Goal: Task Accomplishment & Management: Complete application form

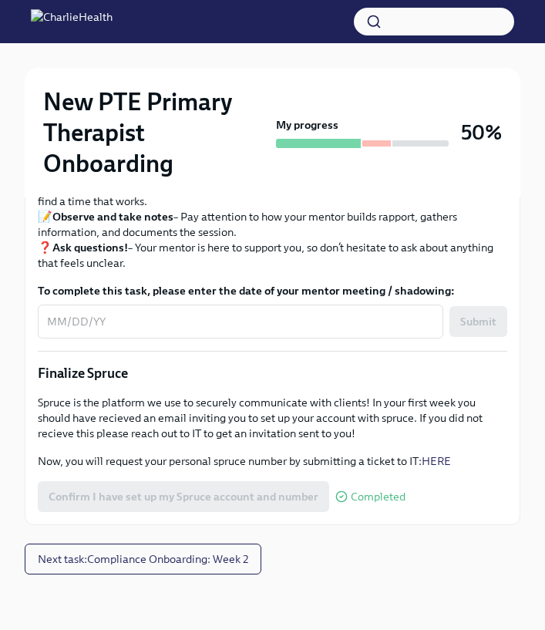
scroll to position [1875, 0]
click at [224, 559] on span "Next task : Compliance Onboarding: Week 2" at bounding box center [143, 558] width 210 height 15
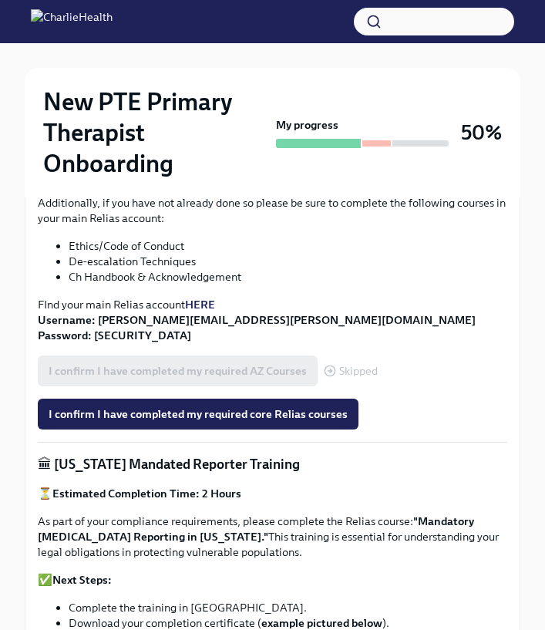
scroll to position [742, 0]
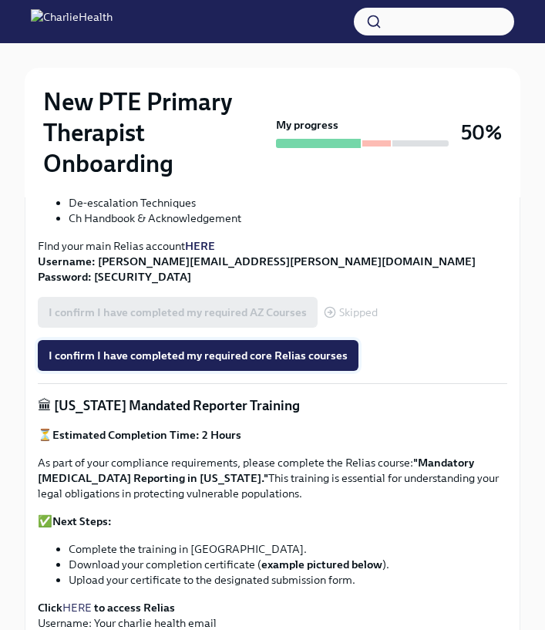
click at [283, 353] on span "I confirm I have completed my required core Relias courses" at bounding box center [198, 355] width 299 height 15
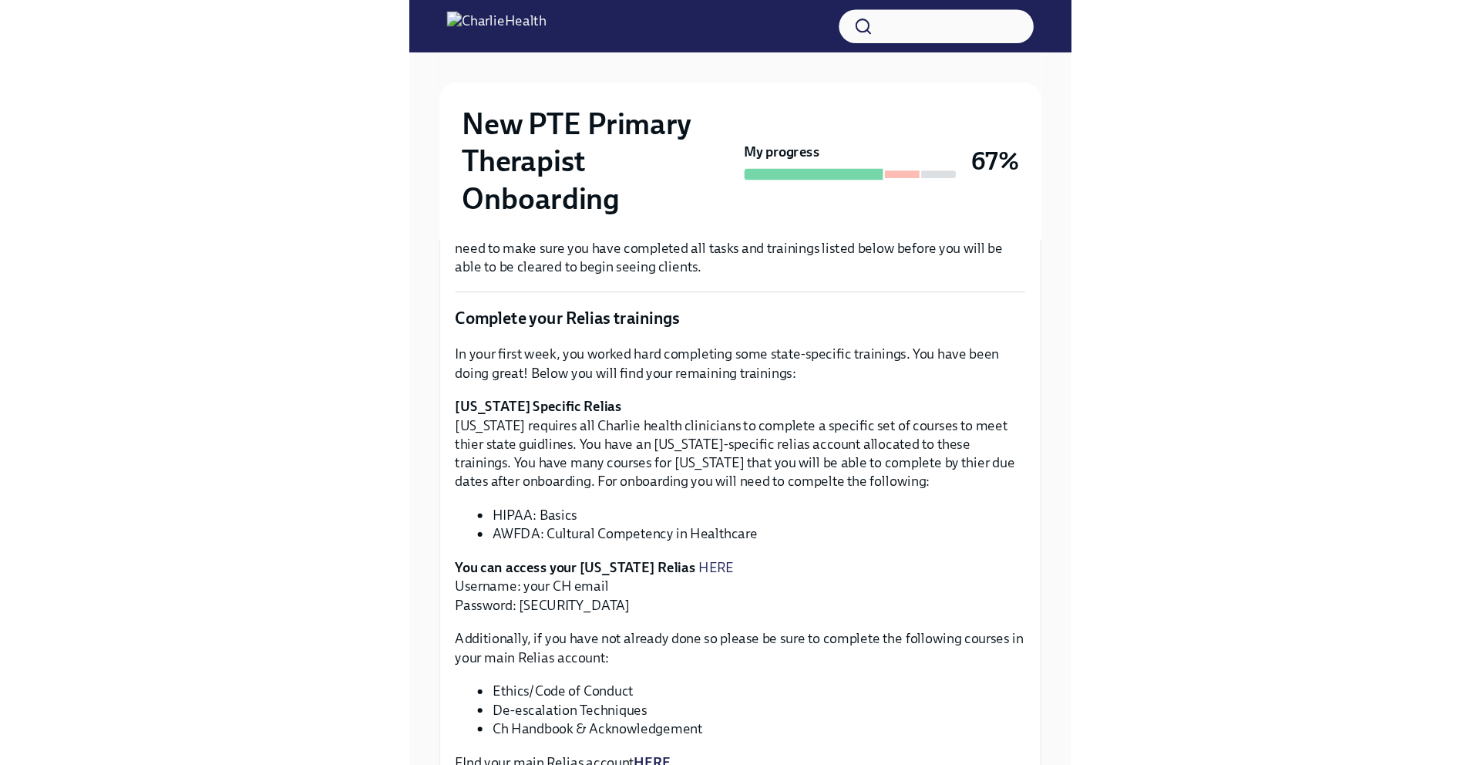
scroll to position [0, 0]
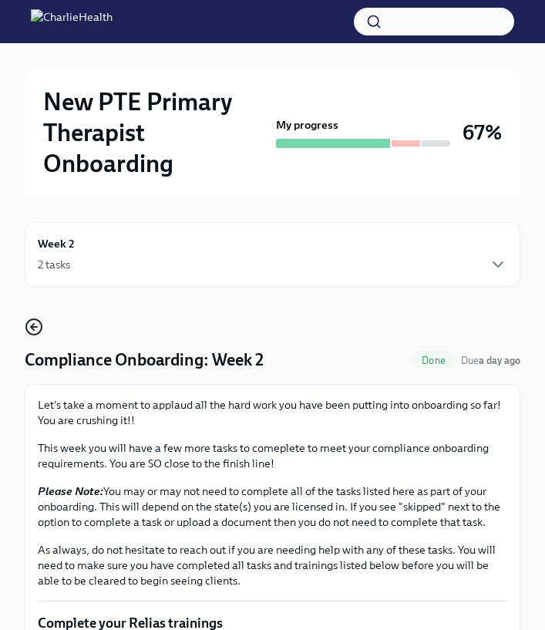
click at [32, 328] on icon "button" at bounding box center [32, 327] width 3 height 6
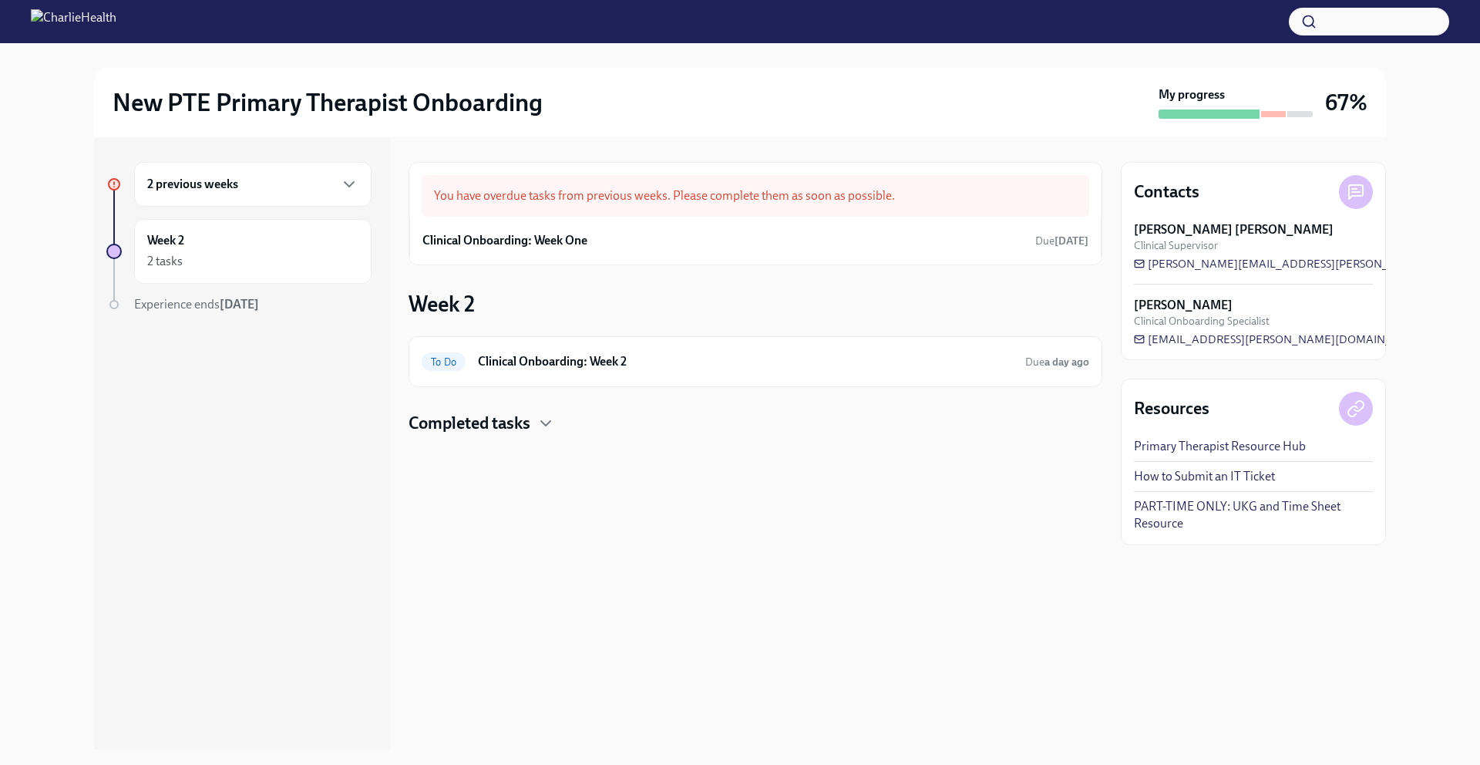
click at [333, 181] on div "2 previous weeks" at bounding box center [252, 184] width 211 height 19
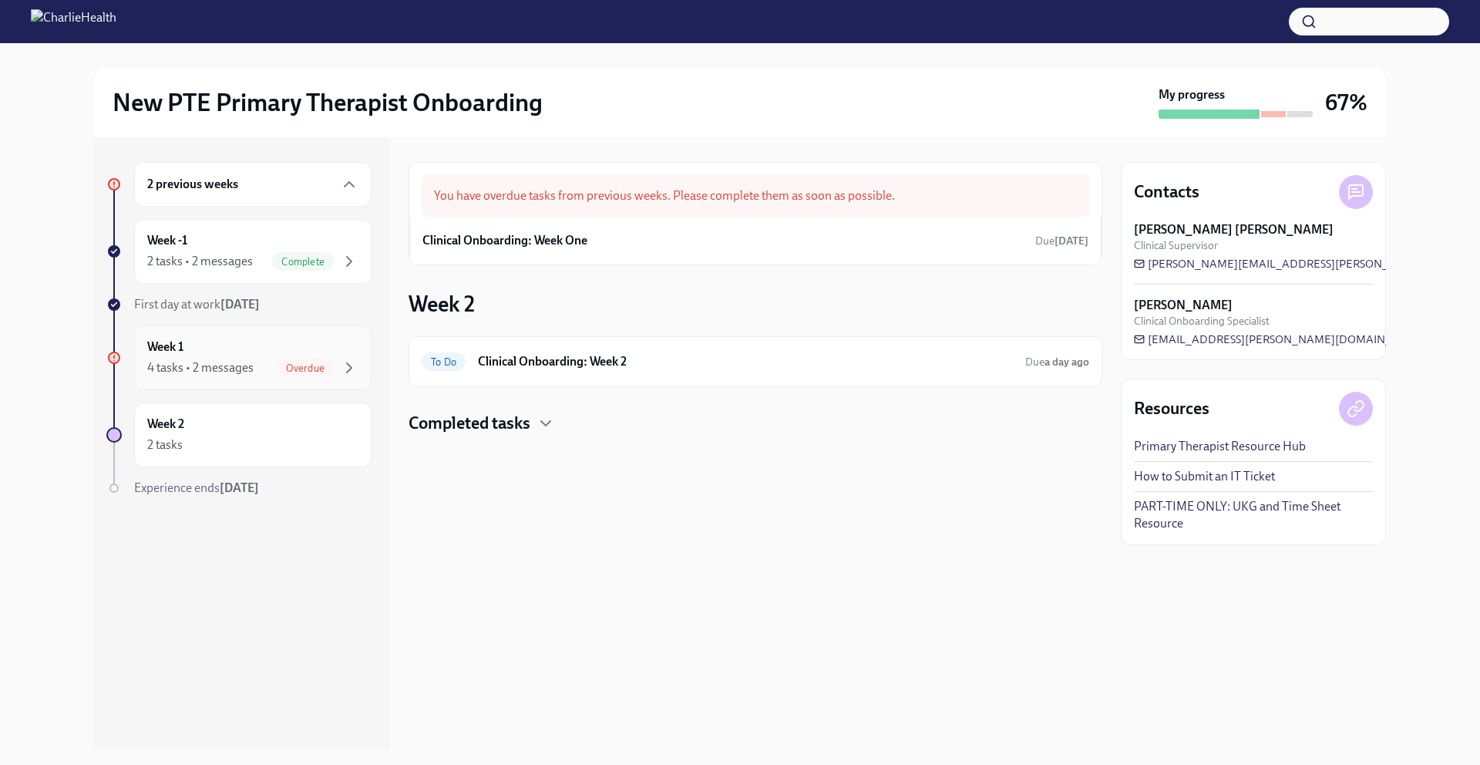
click at [293, 353] on div "Week 1 4 tasks • 2 messages Overdue" at bounding box center [252, 357] width 211 height 39
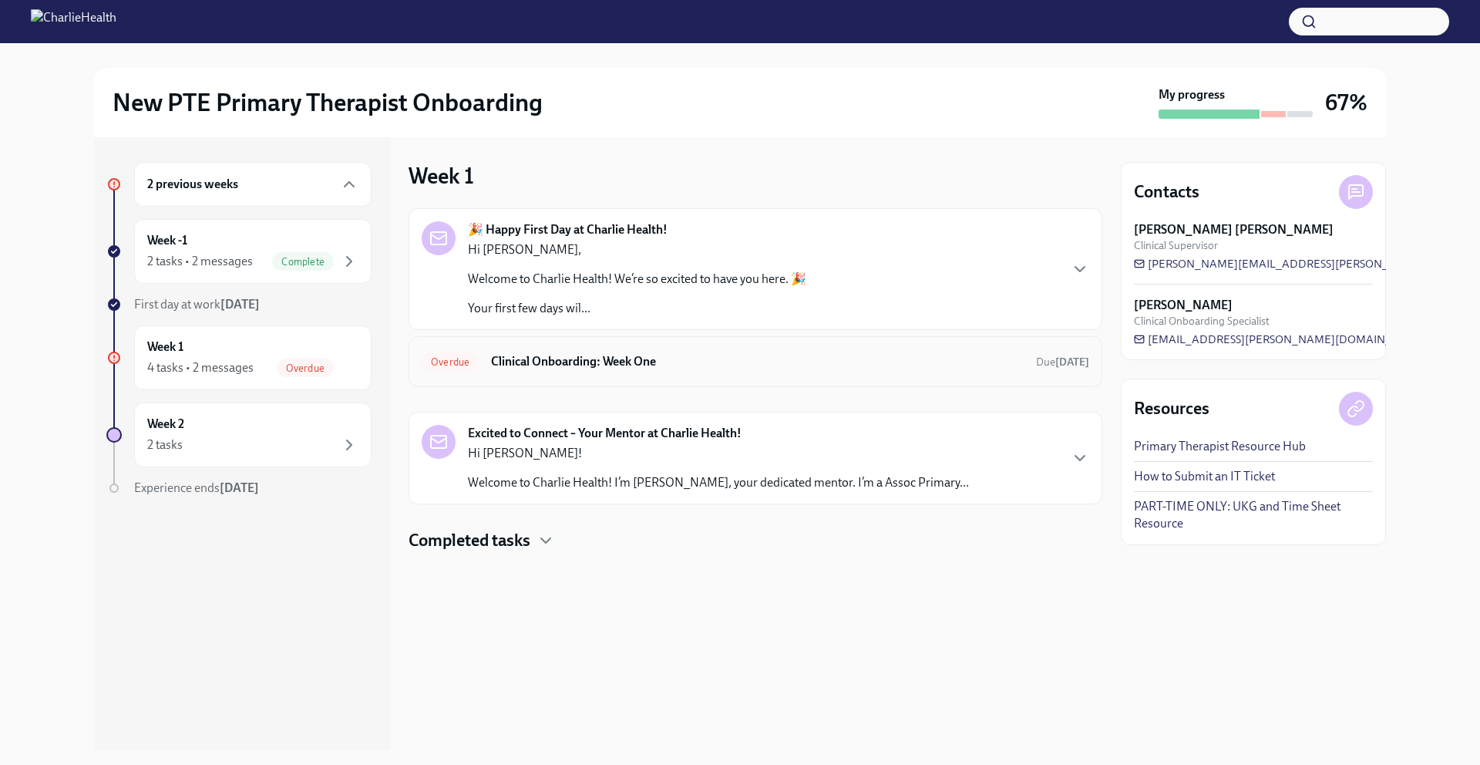
click at [556, 365] on h6 "Clinical Onboarding: Week One" at bounding box center [757, 361] width 533 height 17
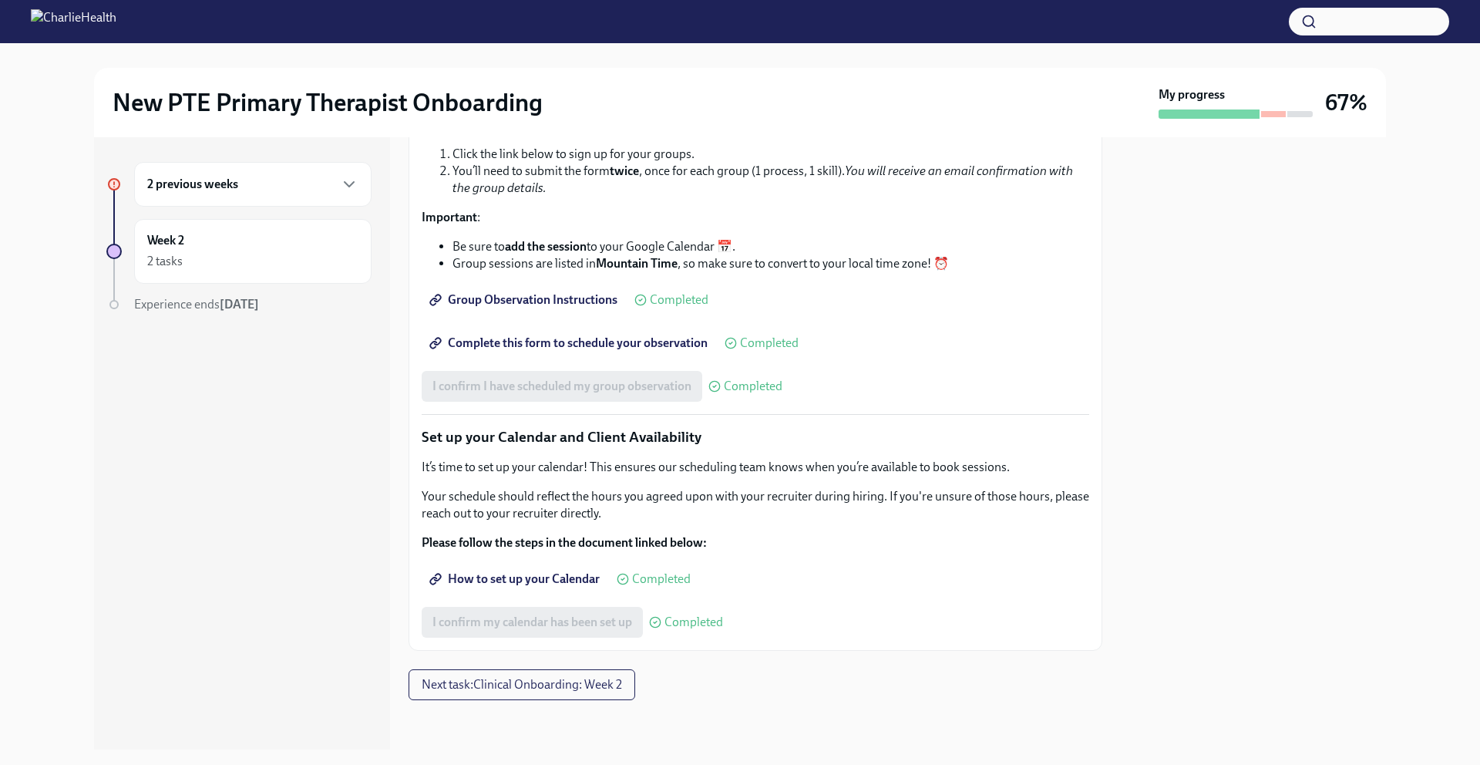
scroll to position [2042, 0]
click at [237, 185] on h6 "2 previous weeks" at bounding box center [192, 184] width 91 height 17
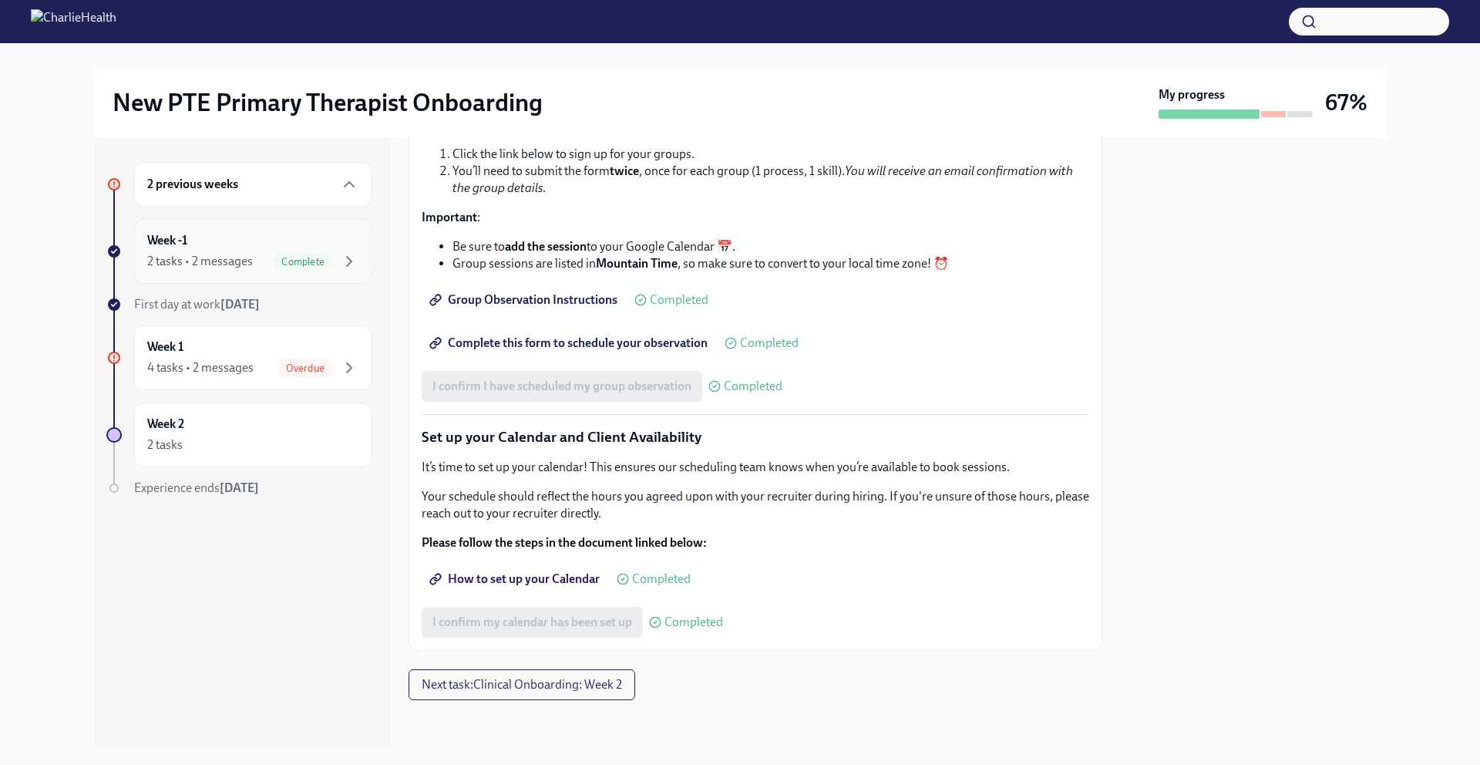
click at [214, 261] on div "2 tasks • 2 messages" at bounding box center [200, 261] width 106 height 17
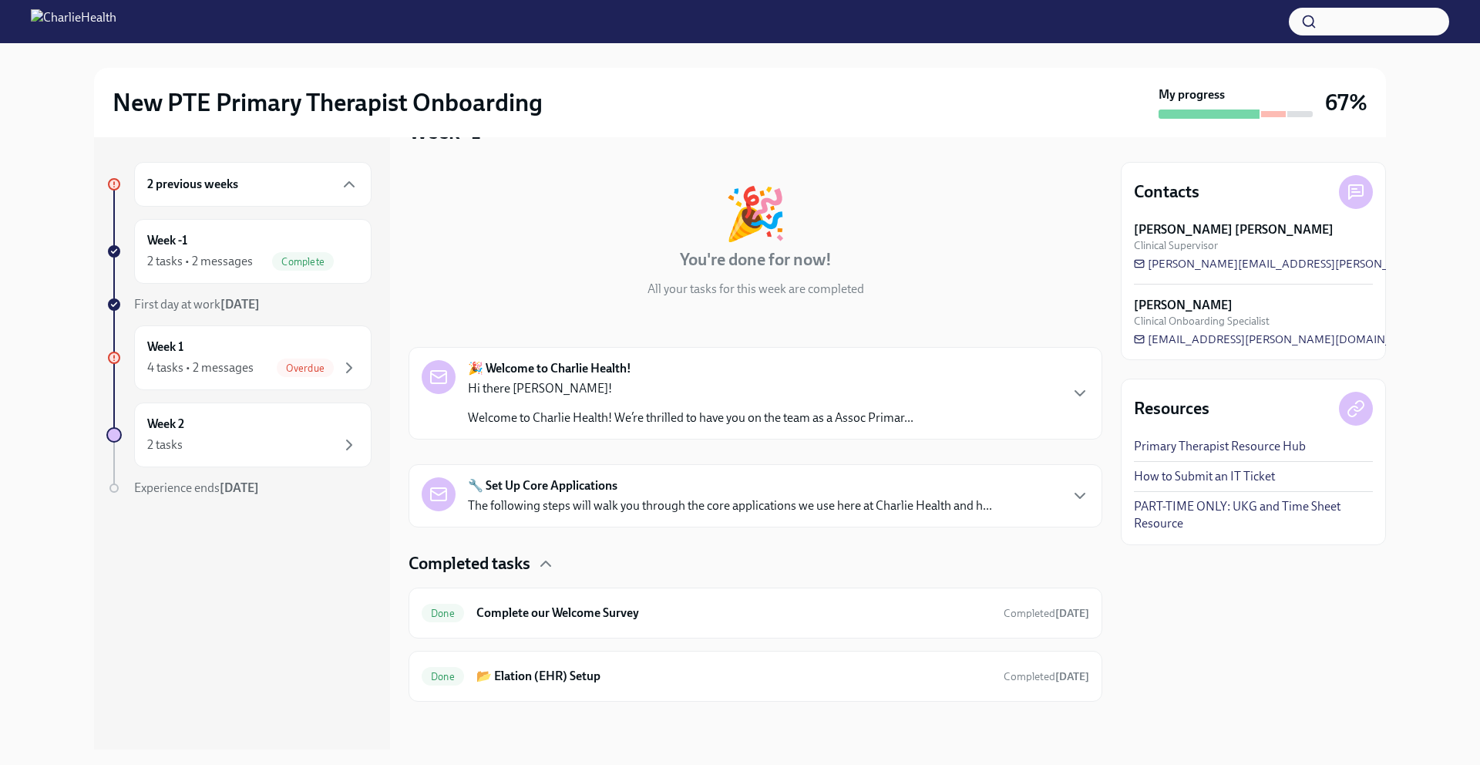
scroll to position [46, 0]
click at [228, 433] on div "Week 2 2 tasks" at bounding box center [252, 434] width 211 height 39
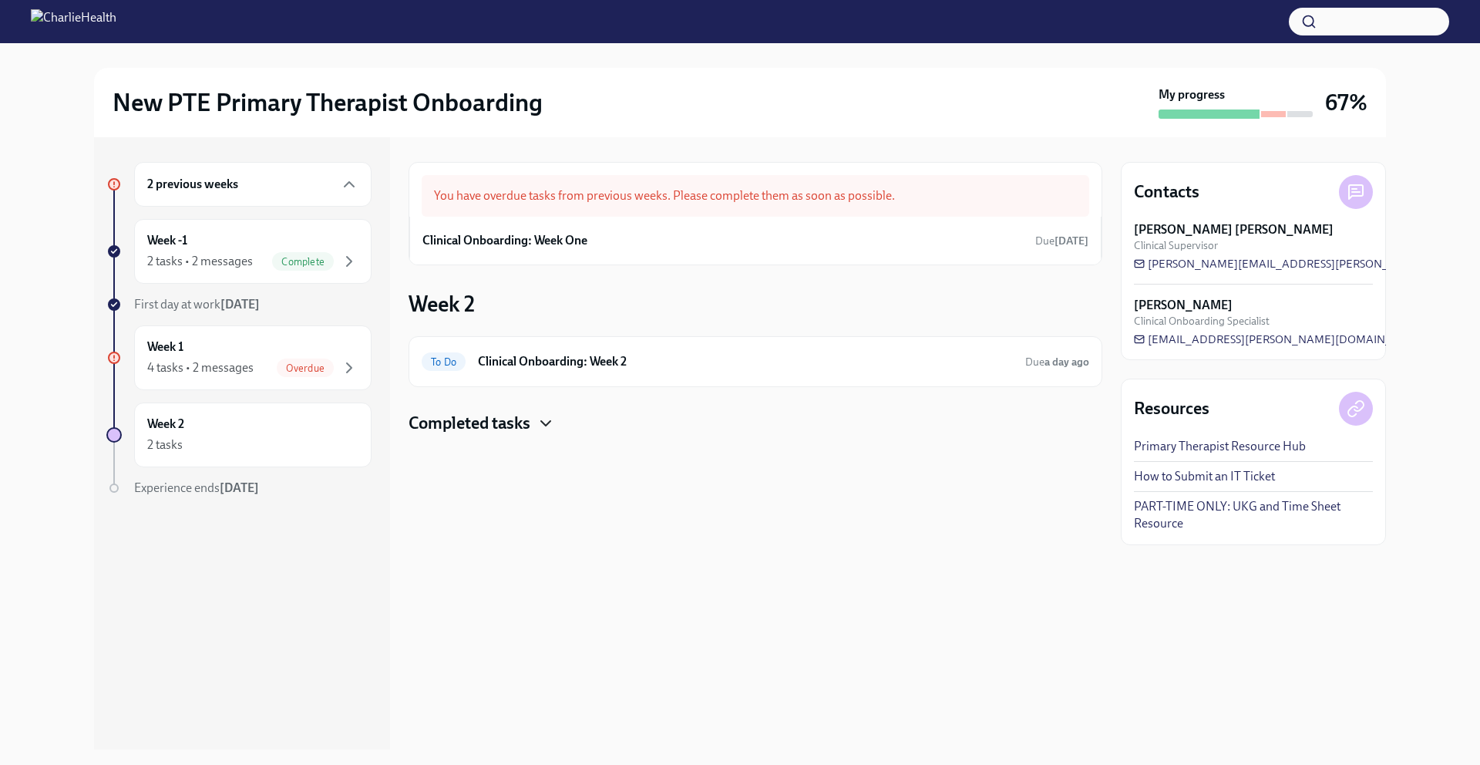
click at [539, 424] on icon "button" at bounding box center [546, 423] width 19 height 19
click at [556, 363] on h6 "Clinical Onboarding: Week 2" at bounding box center [745, 361] width 535 height 17
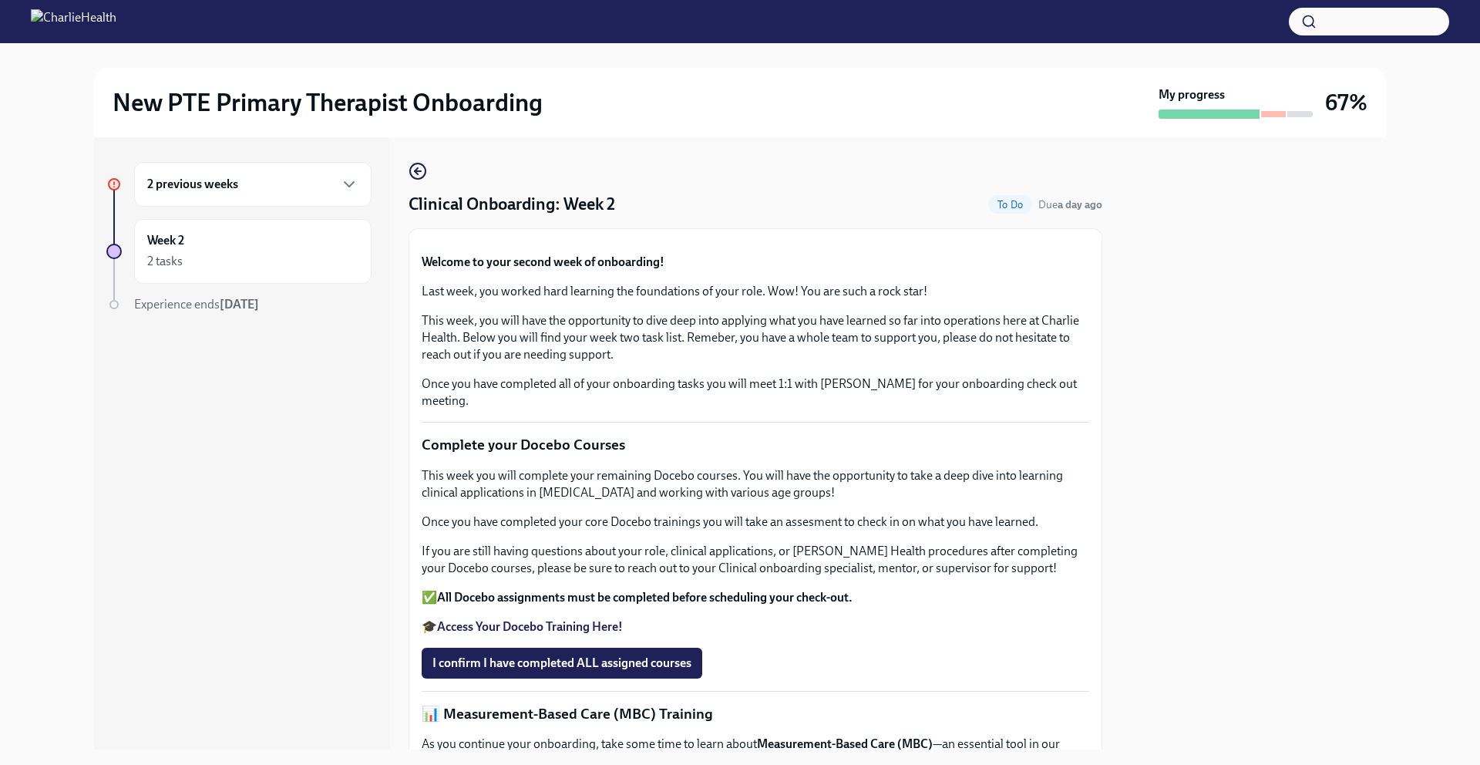
click at [276, 188] on div "2 previous weeks" at bounding box center [252, 184] width 211 height 19
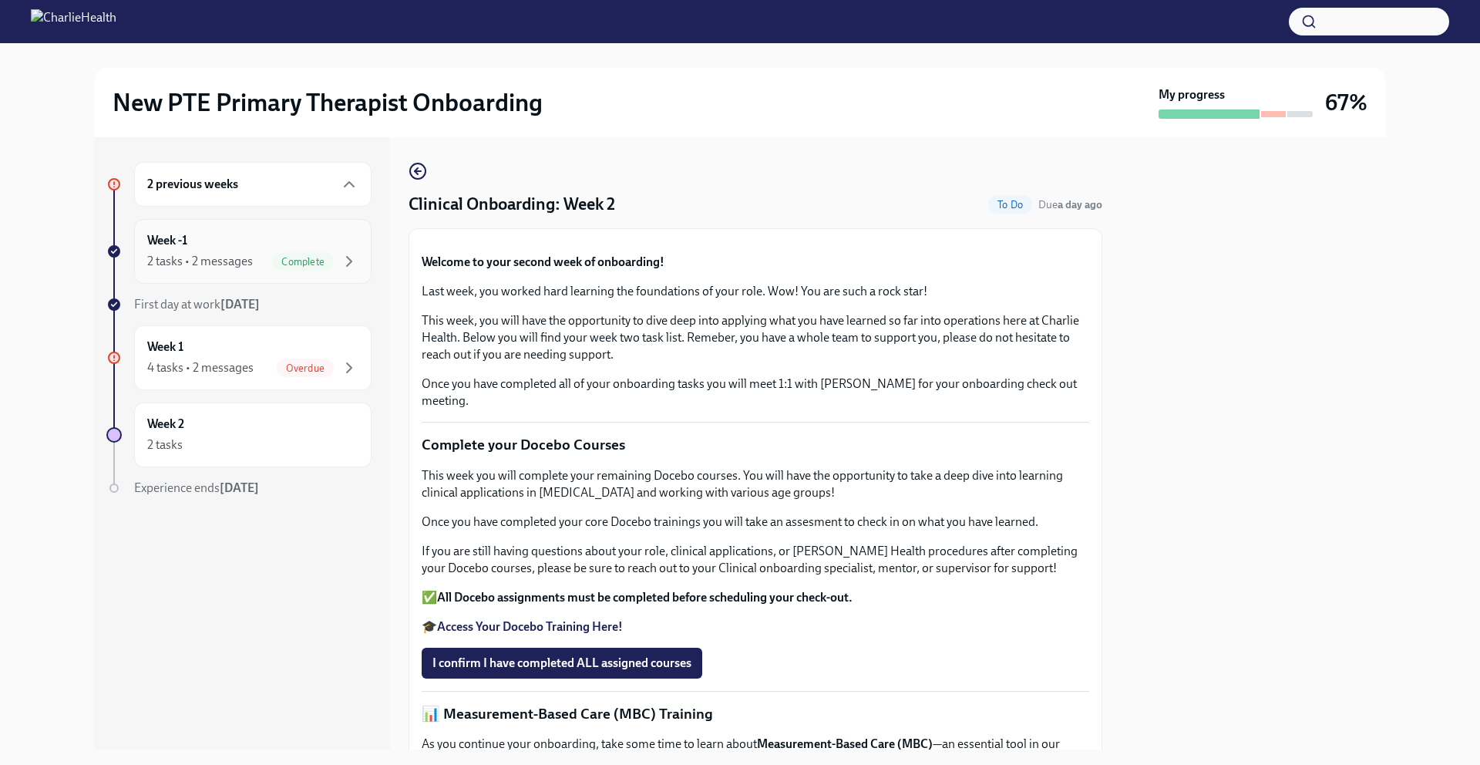
click at [248, 236] on div "Week -1 2 tasks • 2 messages Complete" at bounding box center [252, 251] width 211 height 39
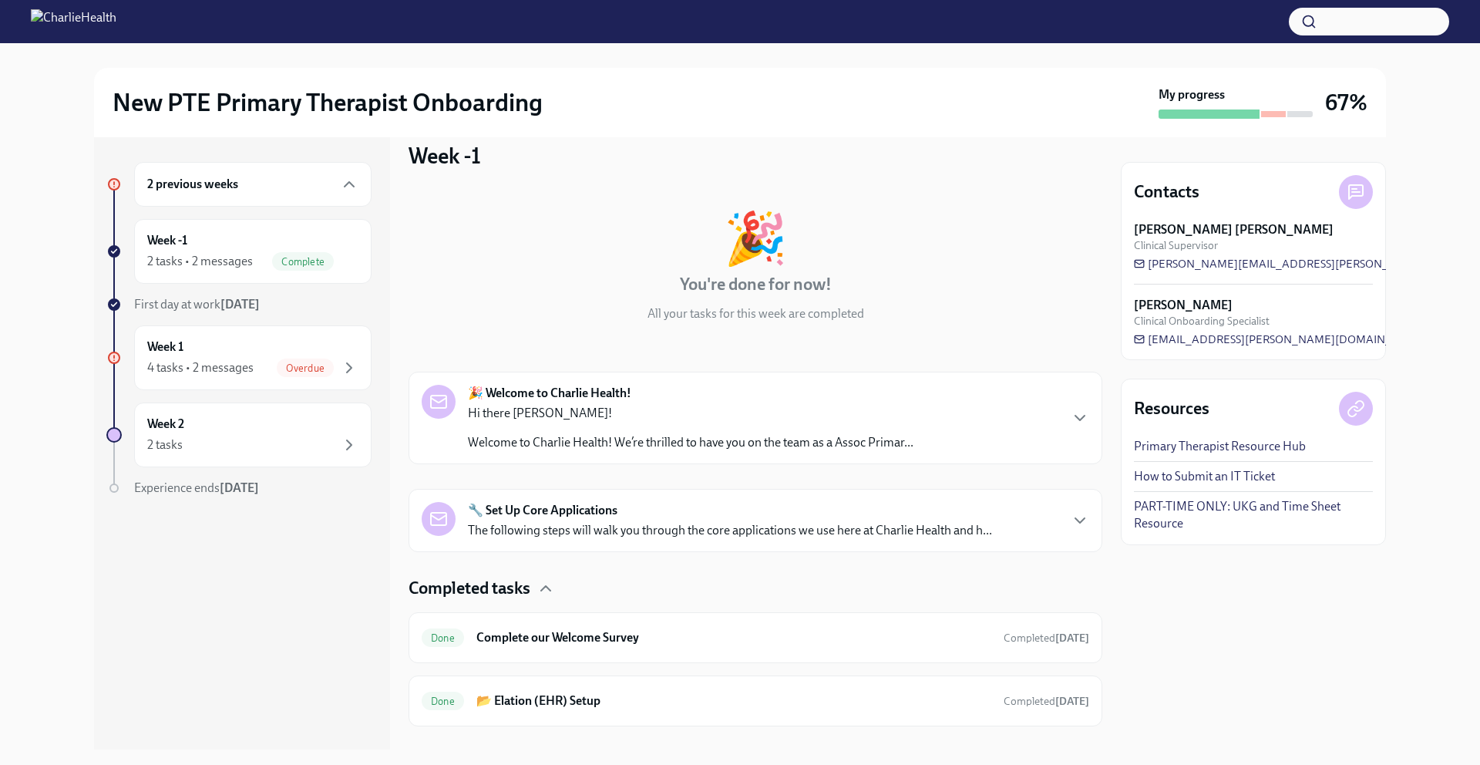
scroll to position [46, 0]
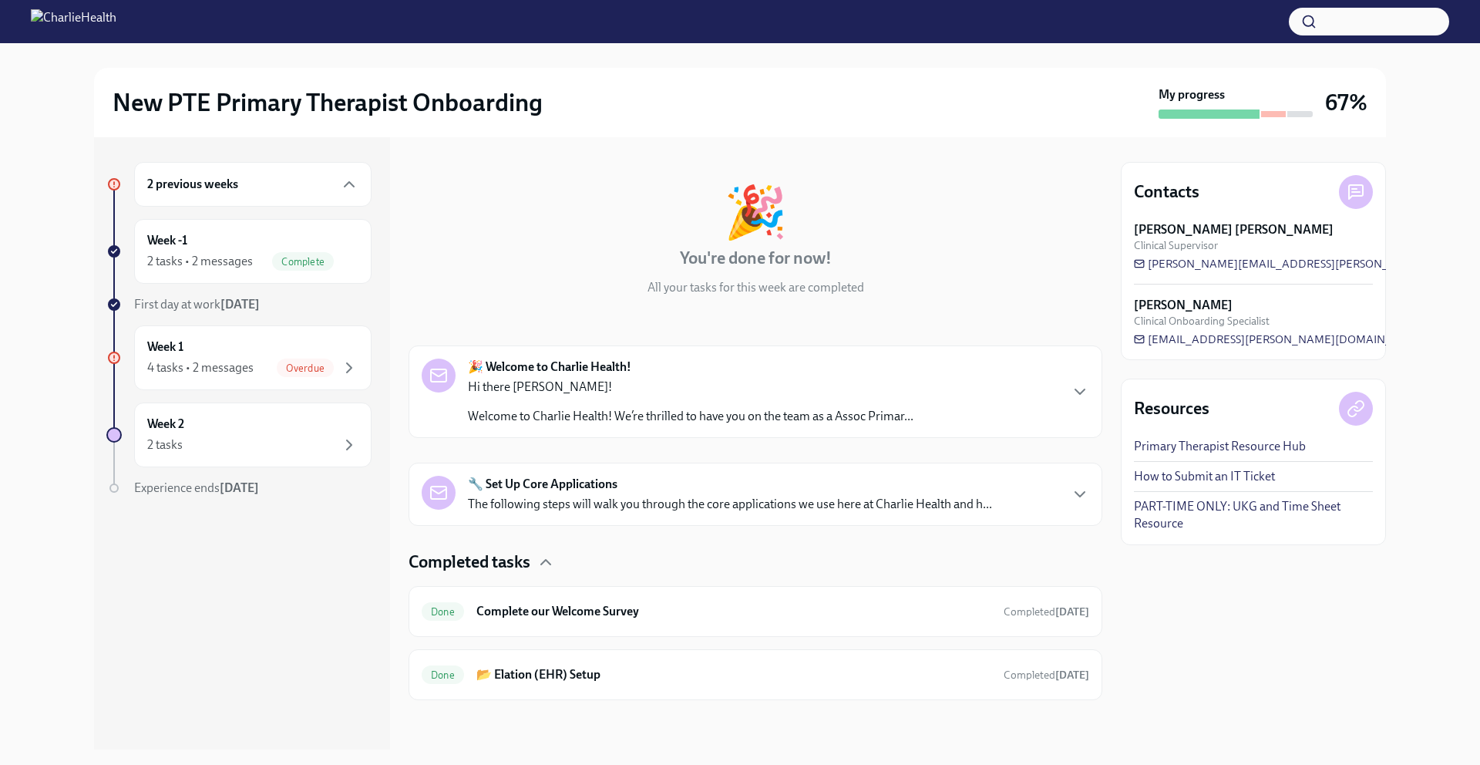
click at [552, 382] on p "Hi there [PERSON_NAME]!" at bounding box center [691, 386] width 446 height 17
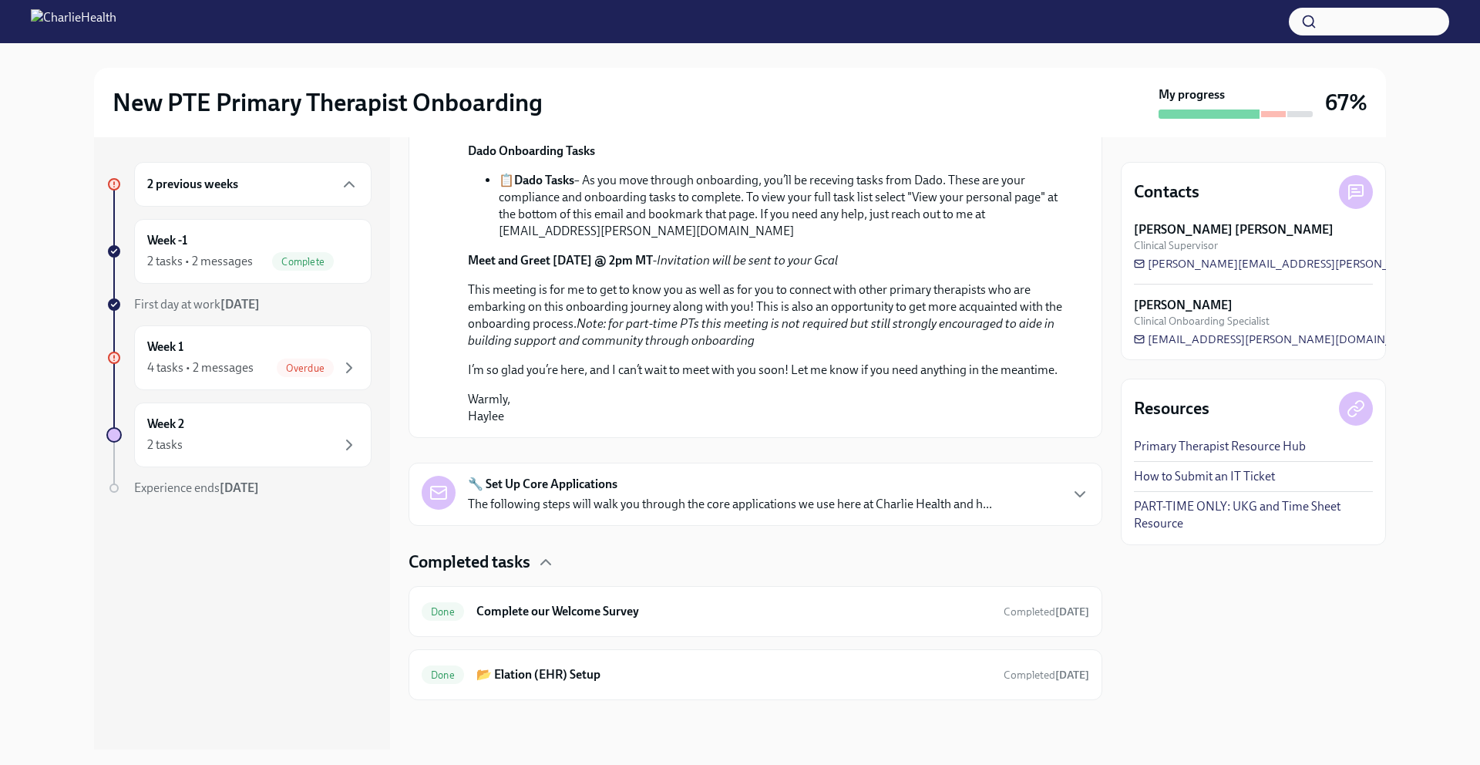
click at [556, 484] on strong "🔧 Set Up Core Applications" at bounding box center [543, 484] width 150 height 17
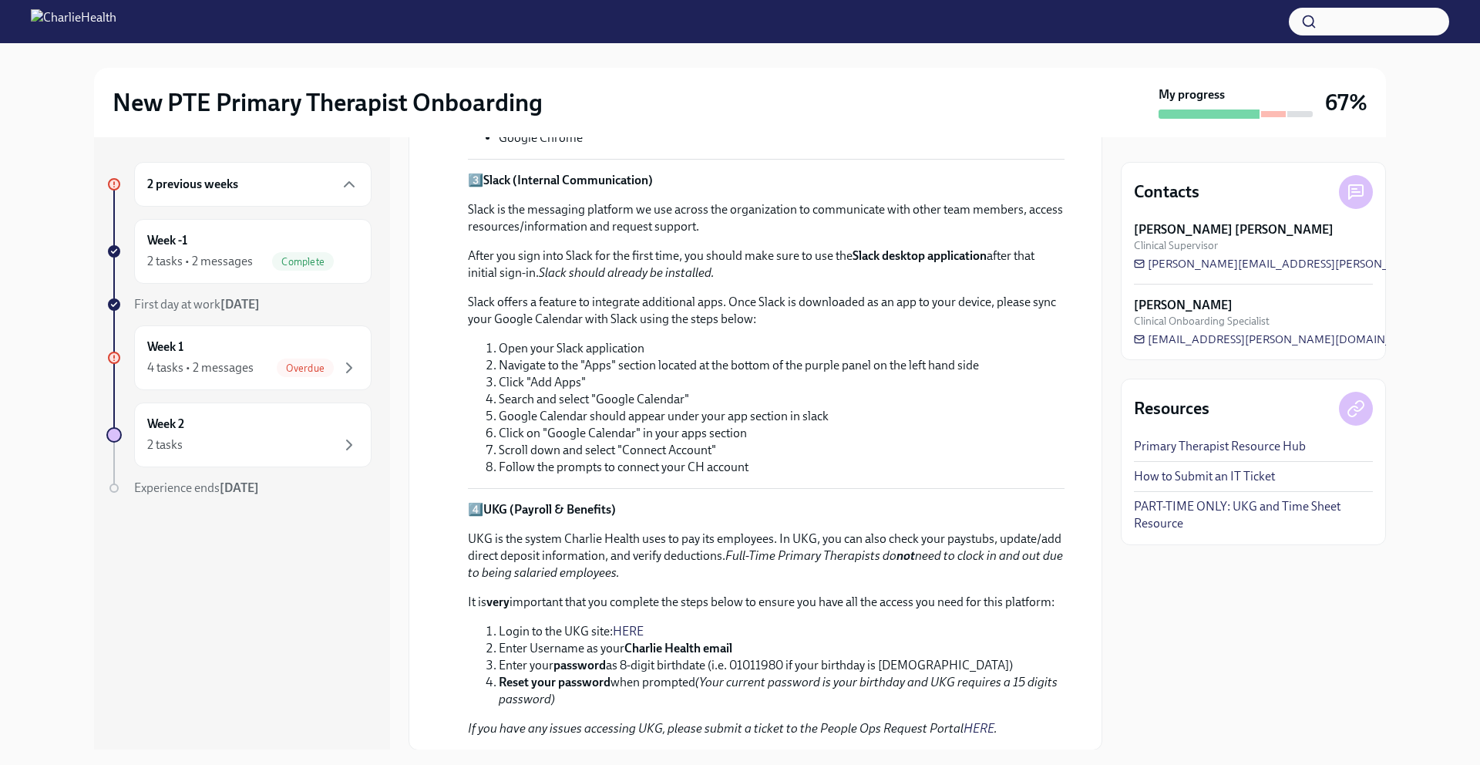
scroll to position [1885, 0]
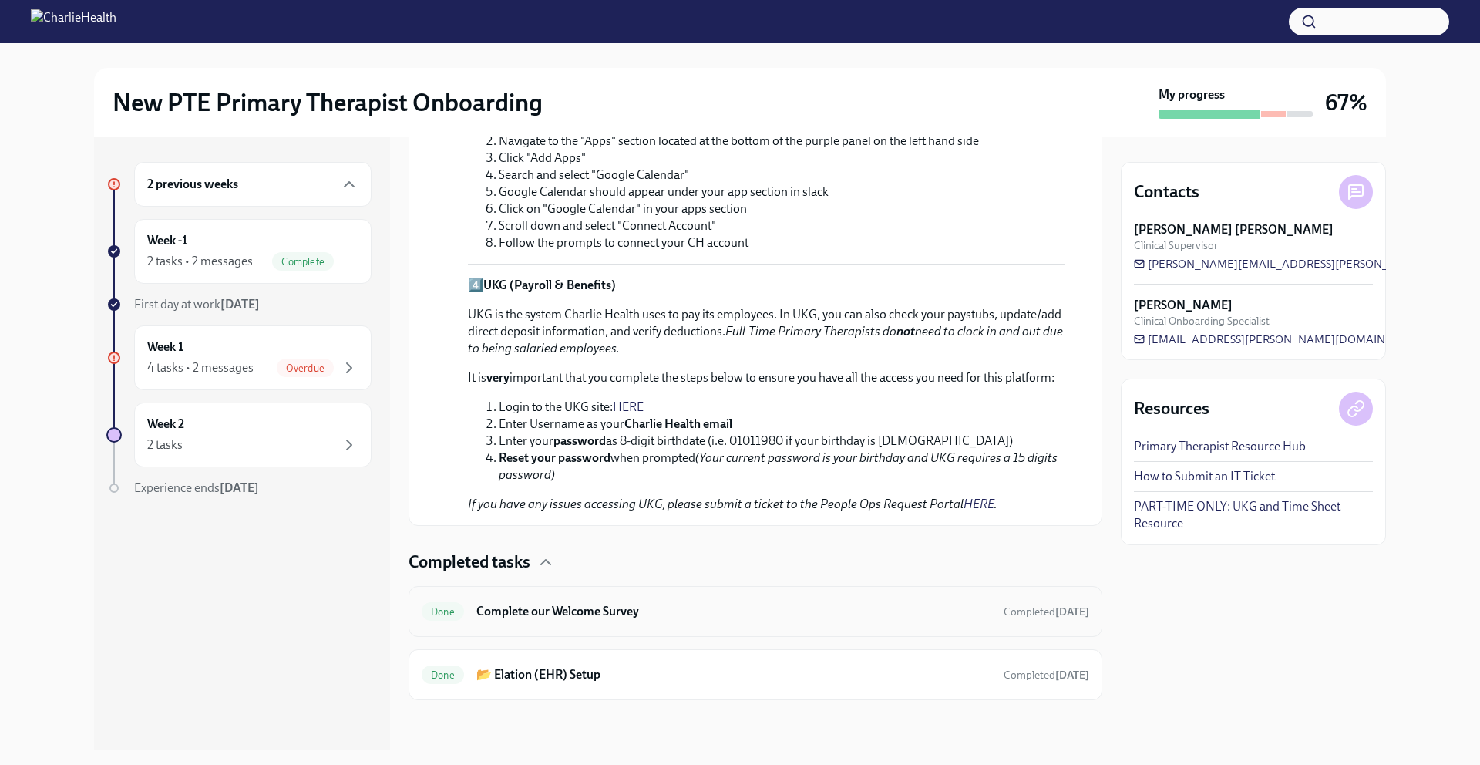
click at [546, 600] on div "Done Complete our Welcome Survey Completed [DATE]" at bounding box center [756, 611] width 668 height 25
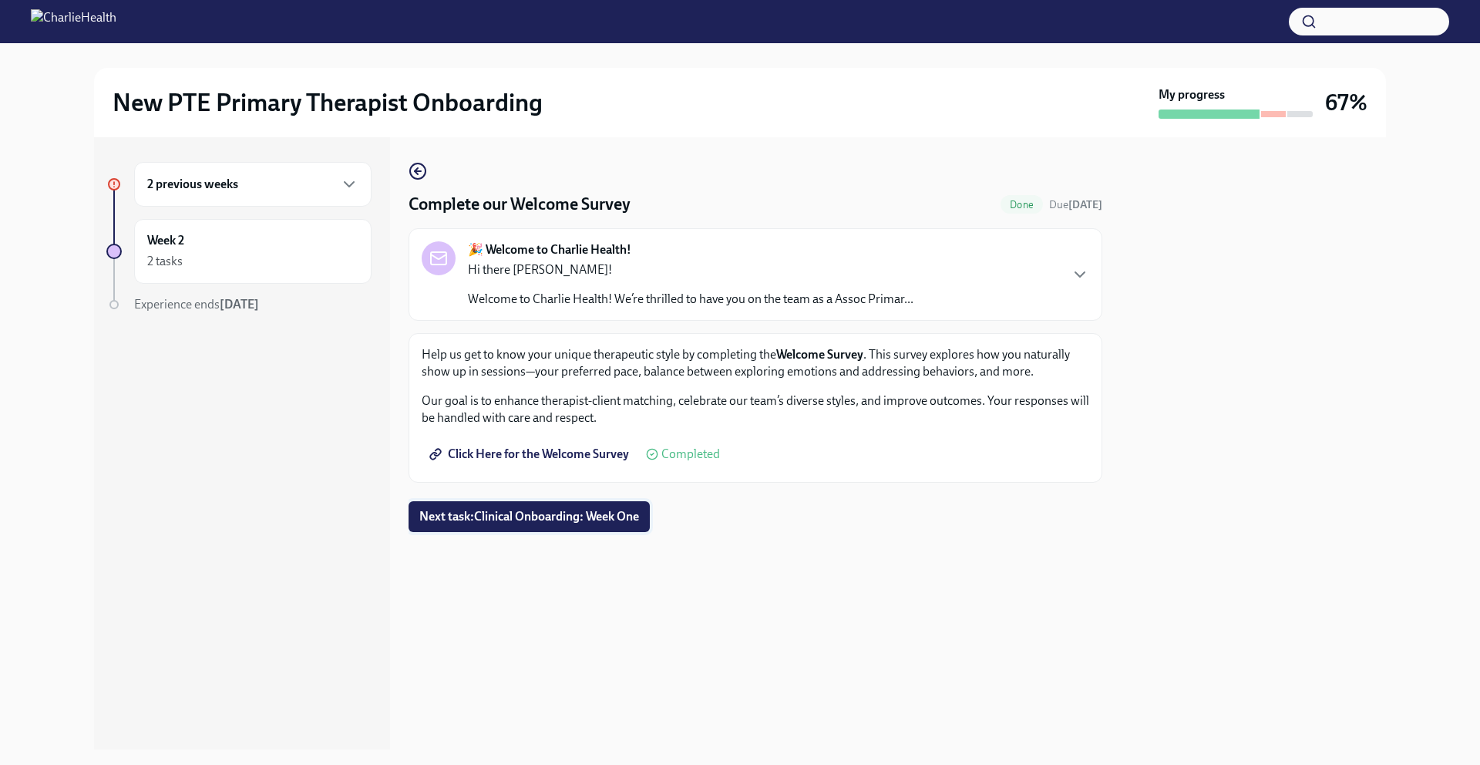
click at [523, 510] on span "Next task : Clinical Onboarding: Week One" at bounding box center [529, 516] width 220 height 15
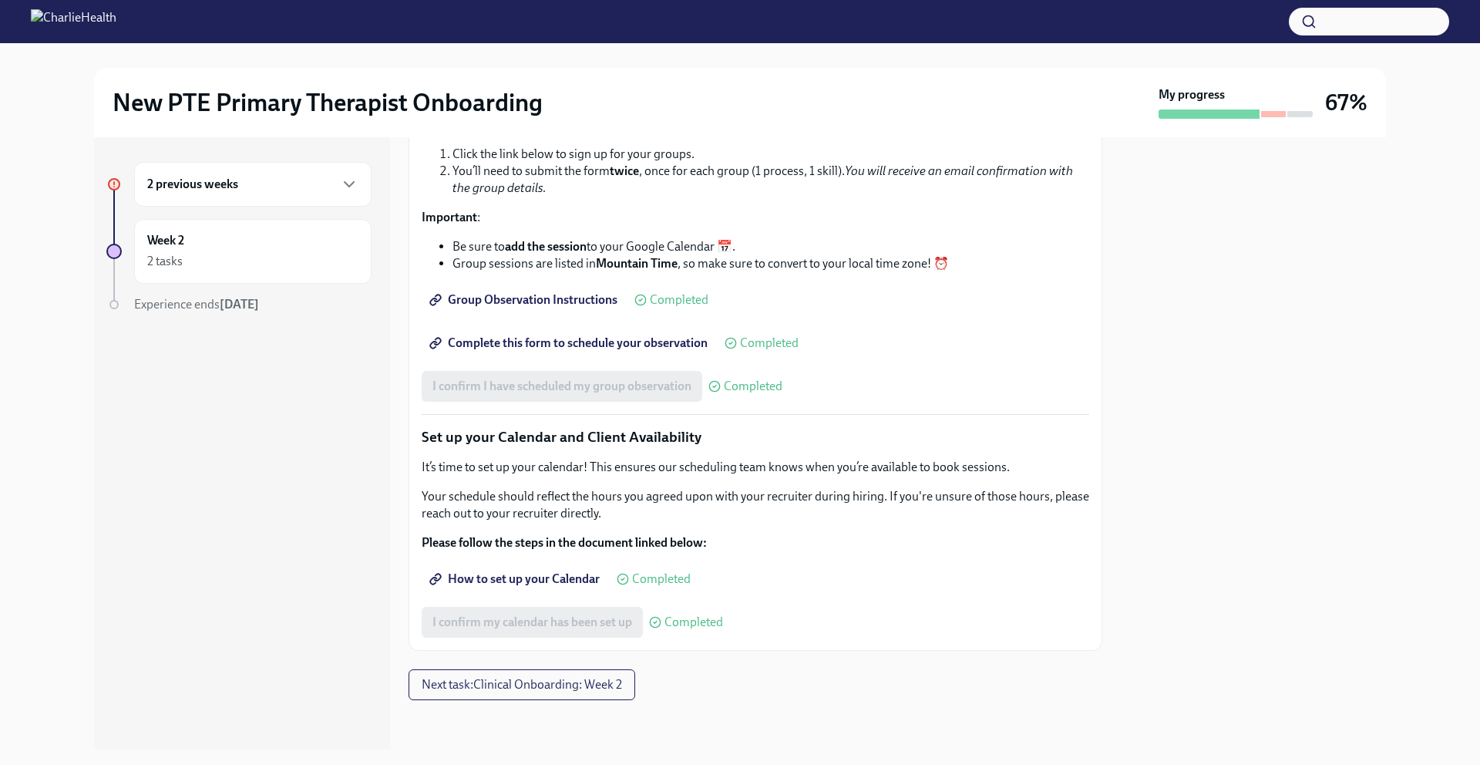
scroll to position [2042, 0]
click at [556, 629] on span "Next task : Clinical Onboarding: Week 2" at bounding box center [522, 684] width 200 height 15
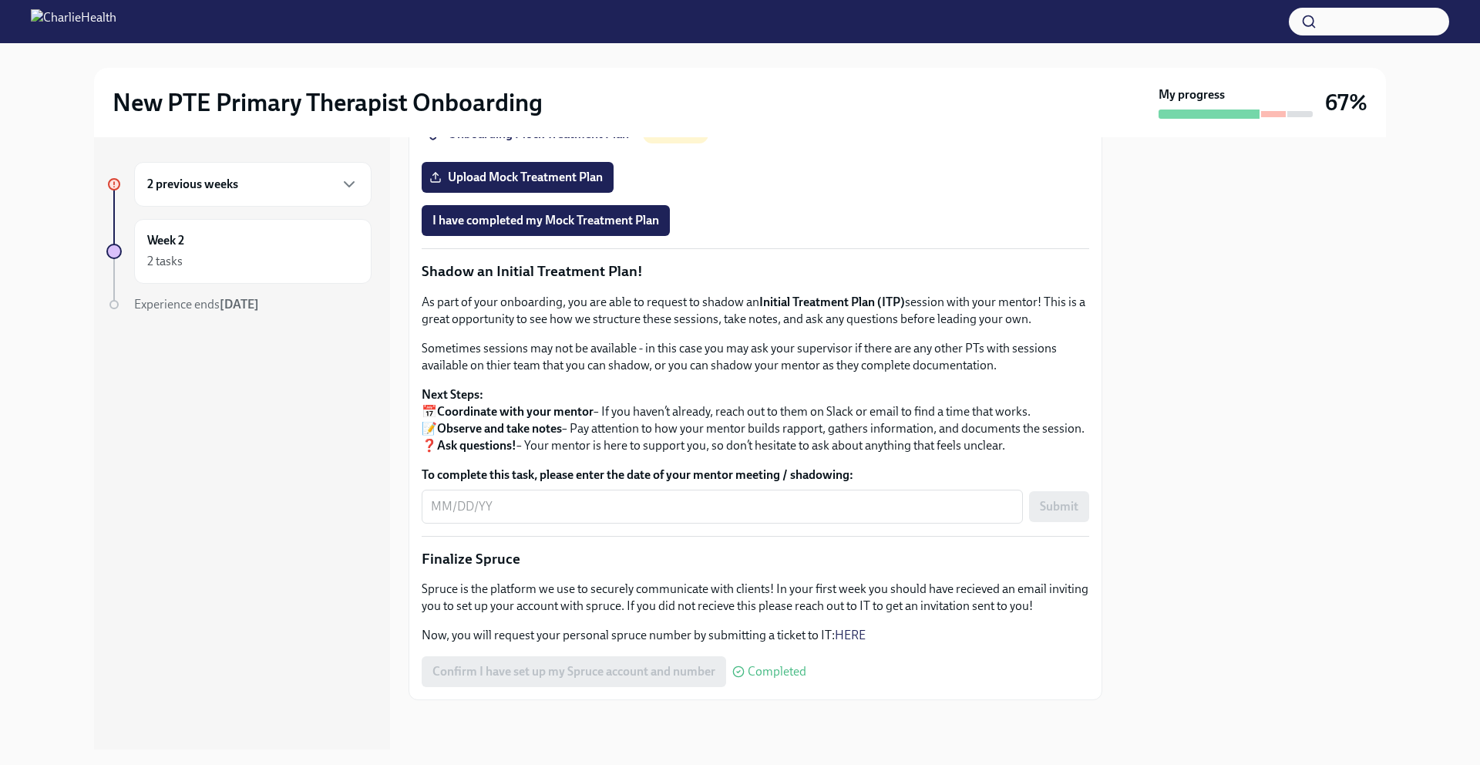
scroll to position [1510, 0]
click at [556, 101] on h3 "67%" at bounding box center [1346, 103] width 42 height 28
click at [556, 122] on div "New PTE Primary Therapist Onboarding My progress 67%" at bounding box center [740, 102] width 1292 height 69
click at [556, 113] on div at bounding box center [1273, 114] width 25 height 6
click at [556, 118] on div at bounding box center [1209, 113] width 101 height 9
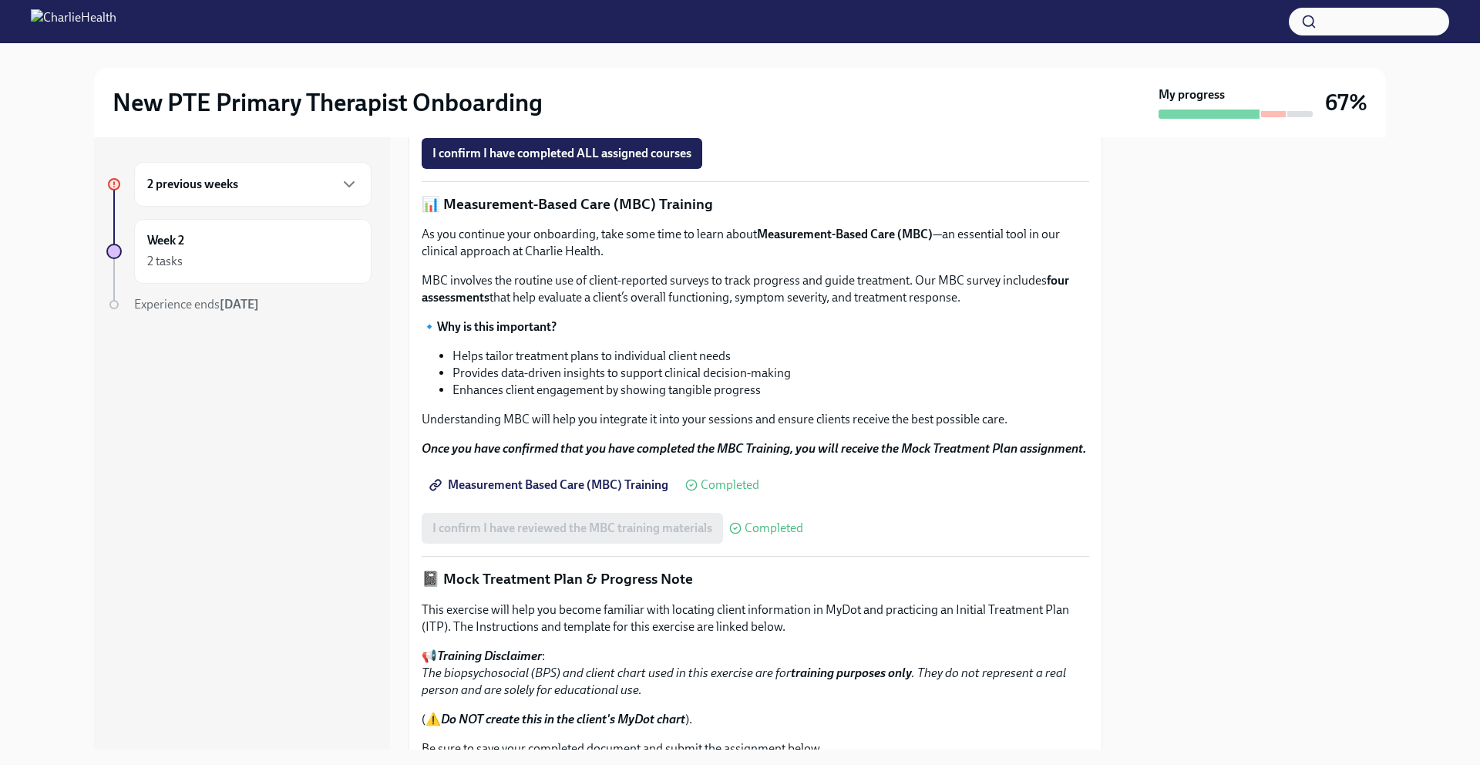
scroll to position [524, 0]
